Goal: Task Accomplishment & Management: Manage account settings

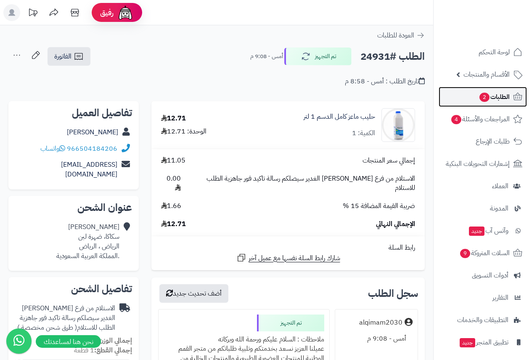
click at [495, 102] on span "الطلبات 2" at bounding box center [494, 97] width 31 height 12
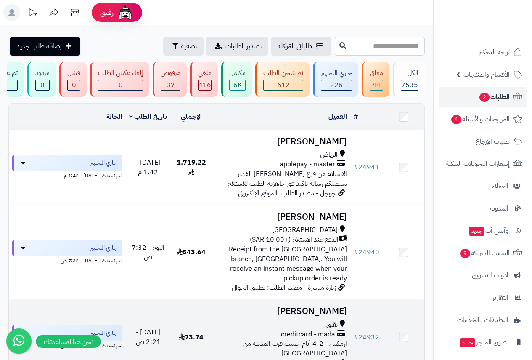
click at [321, 329] on span "creditcard - mada" at bounding box center [308, 334] width 54 height 10
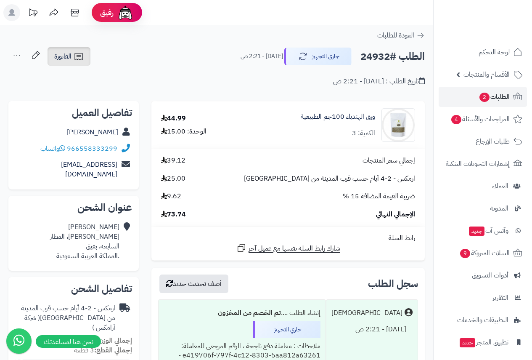
click at [66, 57] on span "الفاتورة" at bounding box center [62, 56] width 17 height 10
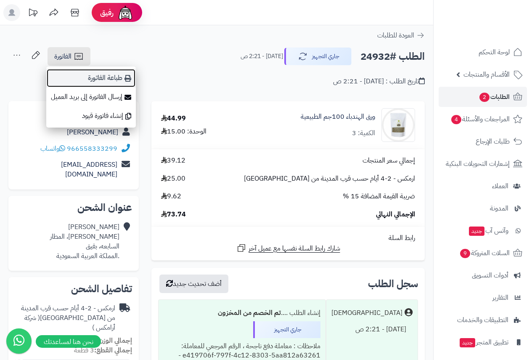
click at [116, 80] on link "طباعة الفاتورة" at bounding box center [91, 78] width 90 height 19
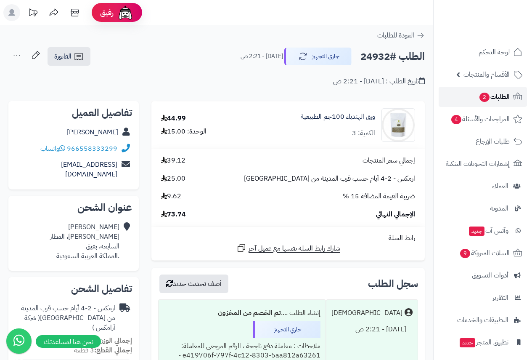
click at [502, 96] on span "الطلبات 2" at bounding box center [494, 97] width 31 height 12
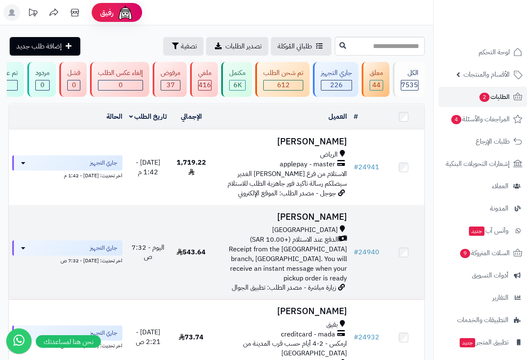
click at [328, 235] on span "[GEOGRAPHIC_DATA]" at bounding box center [305, 230] width 66 height 10
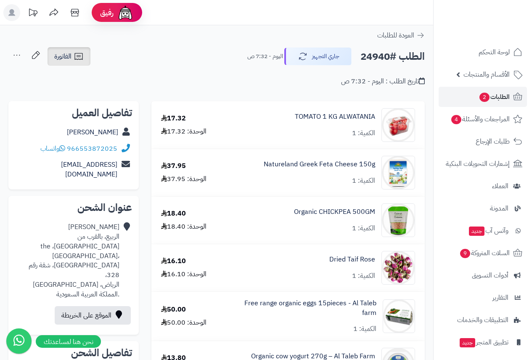
click at [70, 55] on span "الفاتورة" at bounding box center [62, 56] width 17 height 10
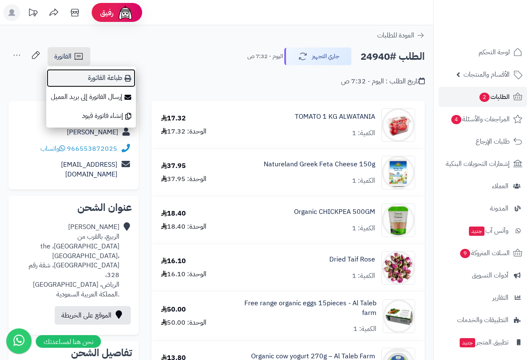
click at [117, 77] on link "طباعة الفاتورة" at bounding box center [91, 78] width 90 height 19
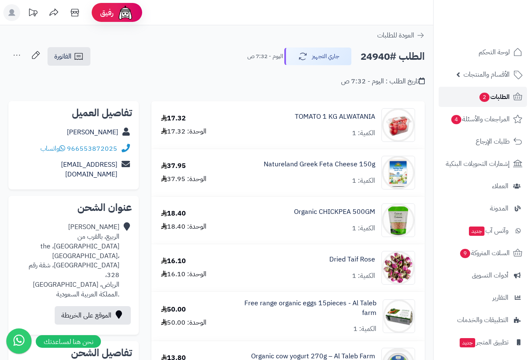
click at [499, 97] on span "الطلبات 2" at bounding box center [494, 97] width 31 height 12
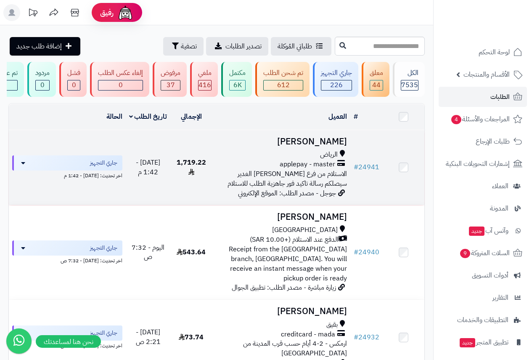
click at [332, 159] on span "الرياض" at bounding box center [329, 155] width 18 height 10
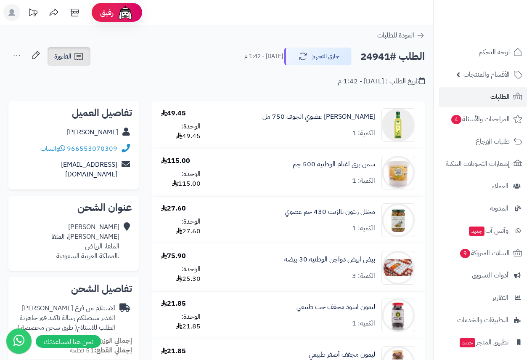
click at [67, 56] on span "الفاتورة" at bounding box center [62, 56] width 17 height 10
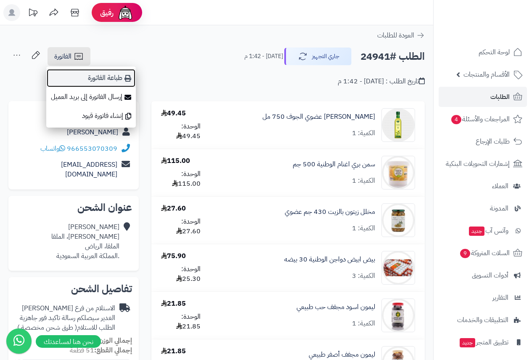
click at [115, 78] on link "طباعة الفاتورة" at bounding box center [91, 78] width 90 height 19
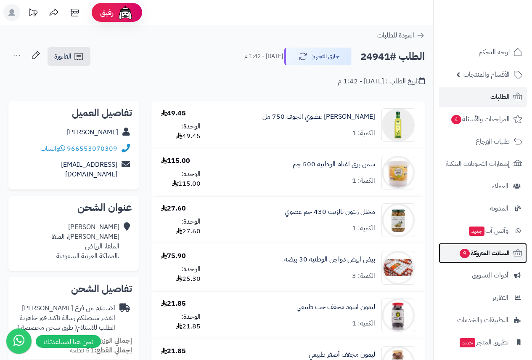
click at [488, 255] on span "السلات المتروكة 9" at bounding box center [484, 253] width 51 height 12
